Goal: Information Seeking & Learning: Learn about a topic

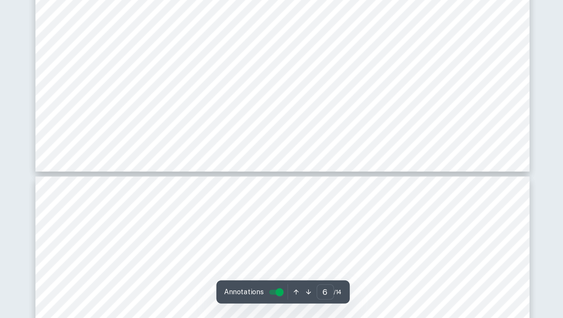
scroll to position [2270, 0]
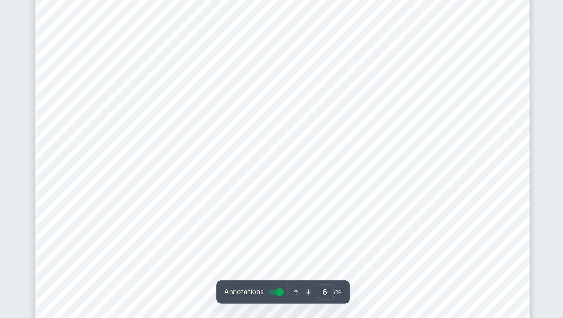
type input "7"
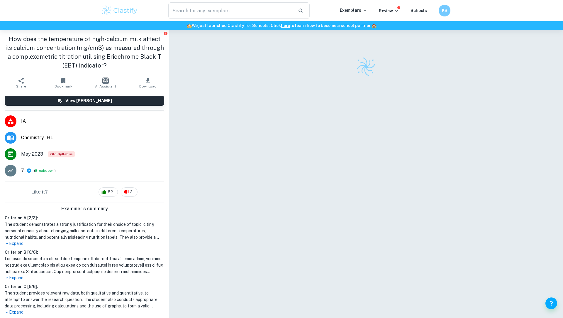
checkbox input "true"
